Goal: Task Accomplishment & Management: Manage account settings

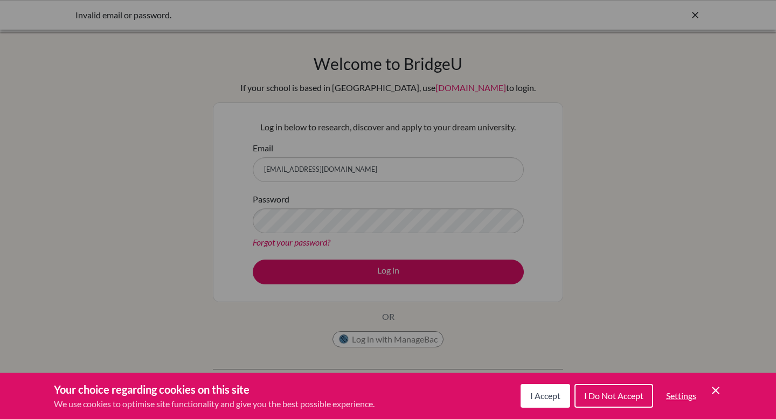
click at [551, 399] on span "I Accept" at bounding box center [545, 396] width 30 height 10
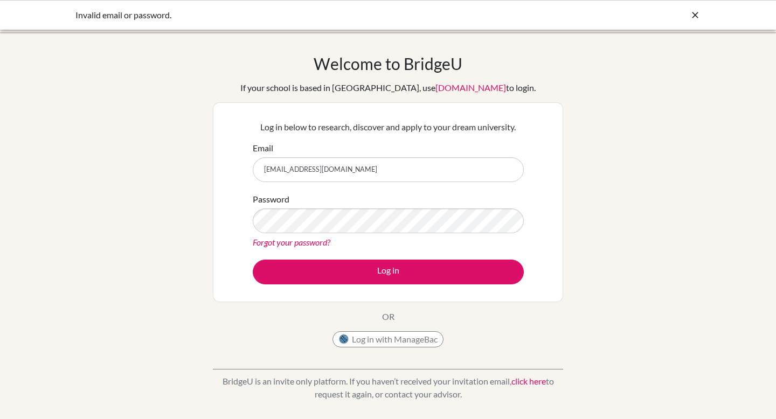
click at [275, 244] on link "Forgot your password?" at bounding box center [292, 242] width 78 height 10
click at [362, 345] on button "Log in with ManageBac" at bounding box center [387, 339] width 111 height 16
